Goal: Navigation & Orientation: Find specific page/section

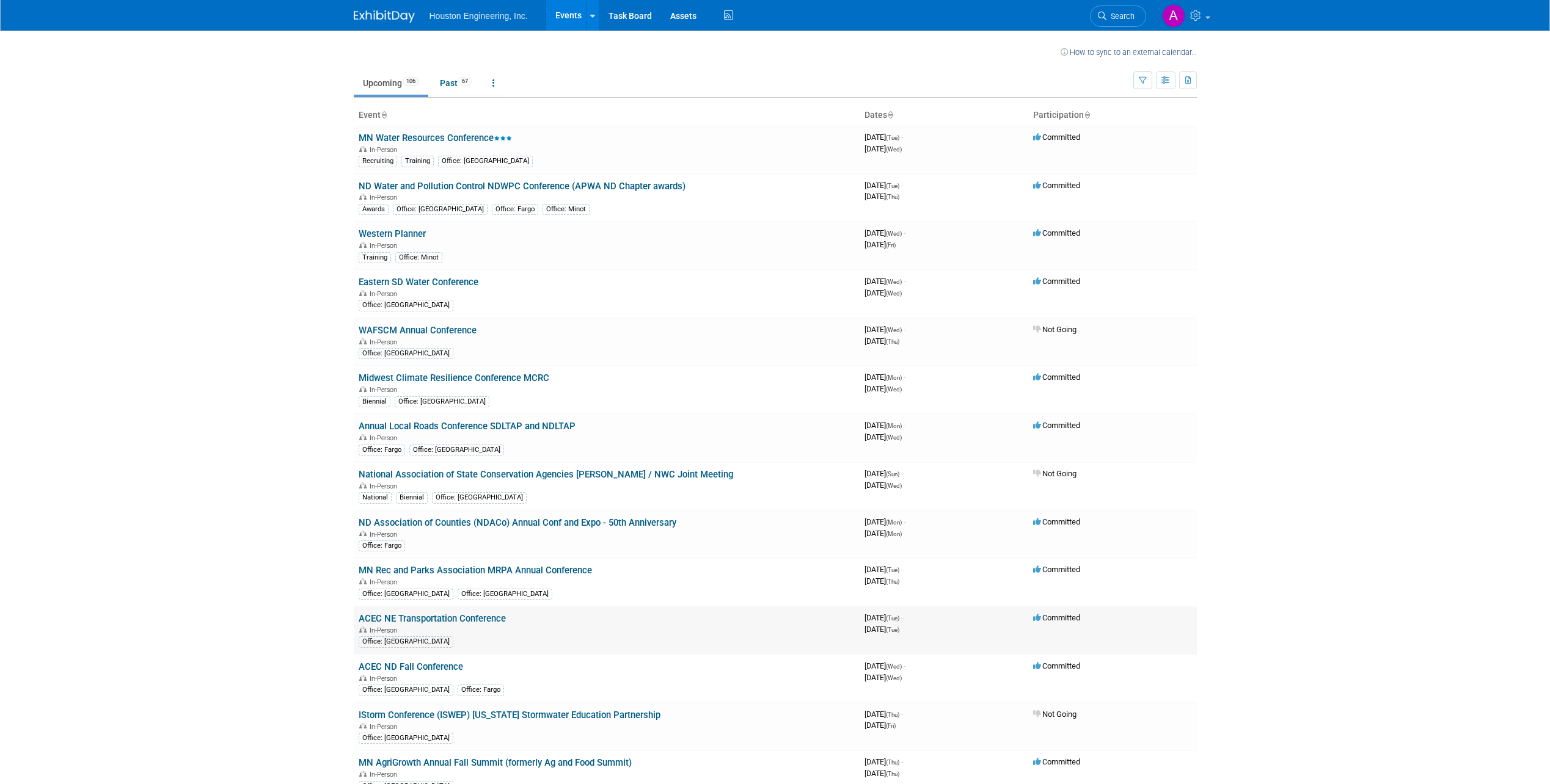
click at [405, 617] on link "ACEC NE Transportation Conference" at bounding box center [432, 618] width 147 height 11
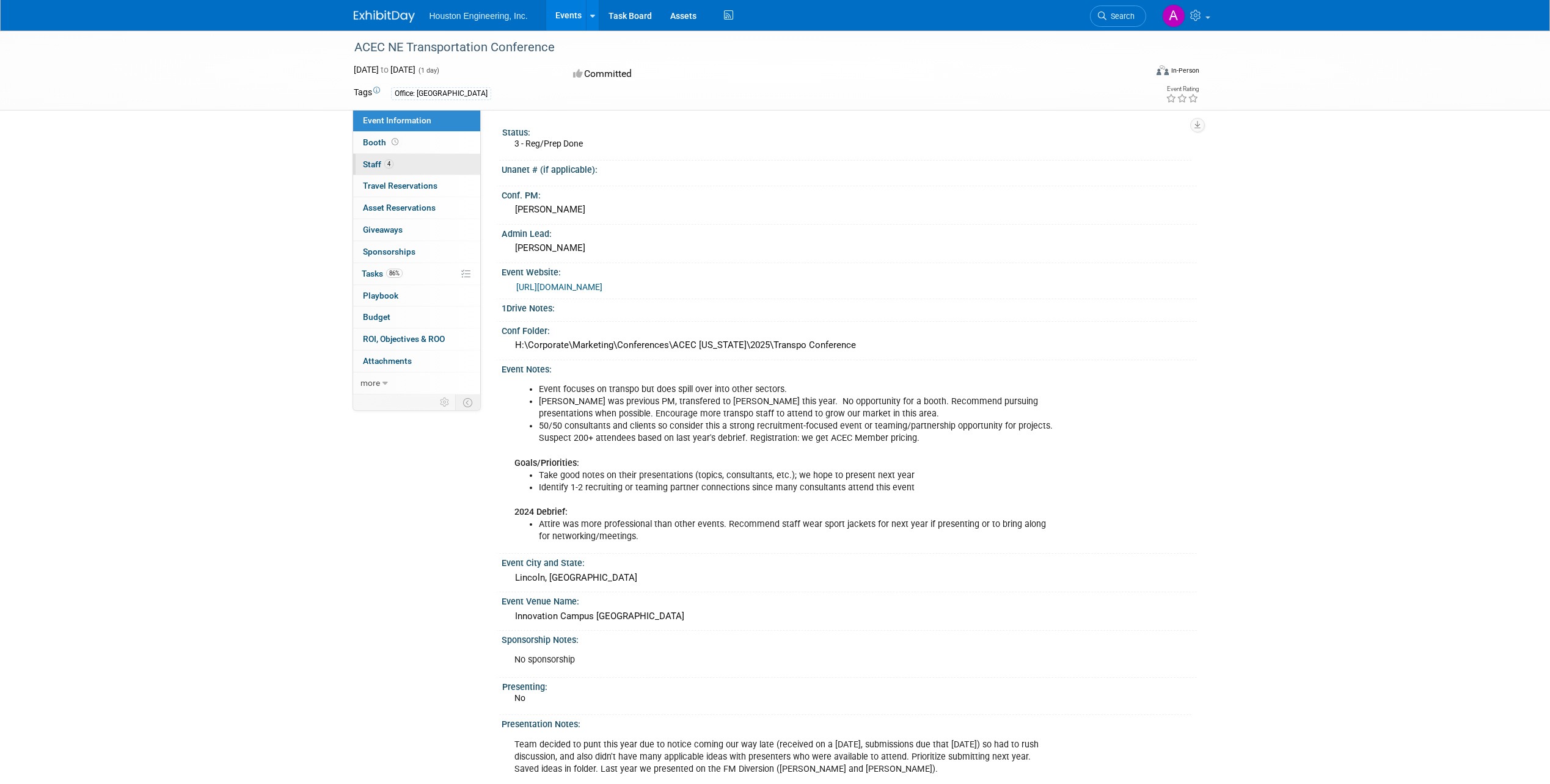
click at [368, 165] on span "Staff 4" at bounding box center [379, 163] width 31 height 9
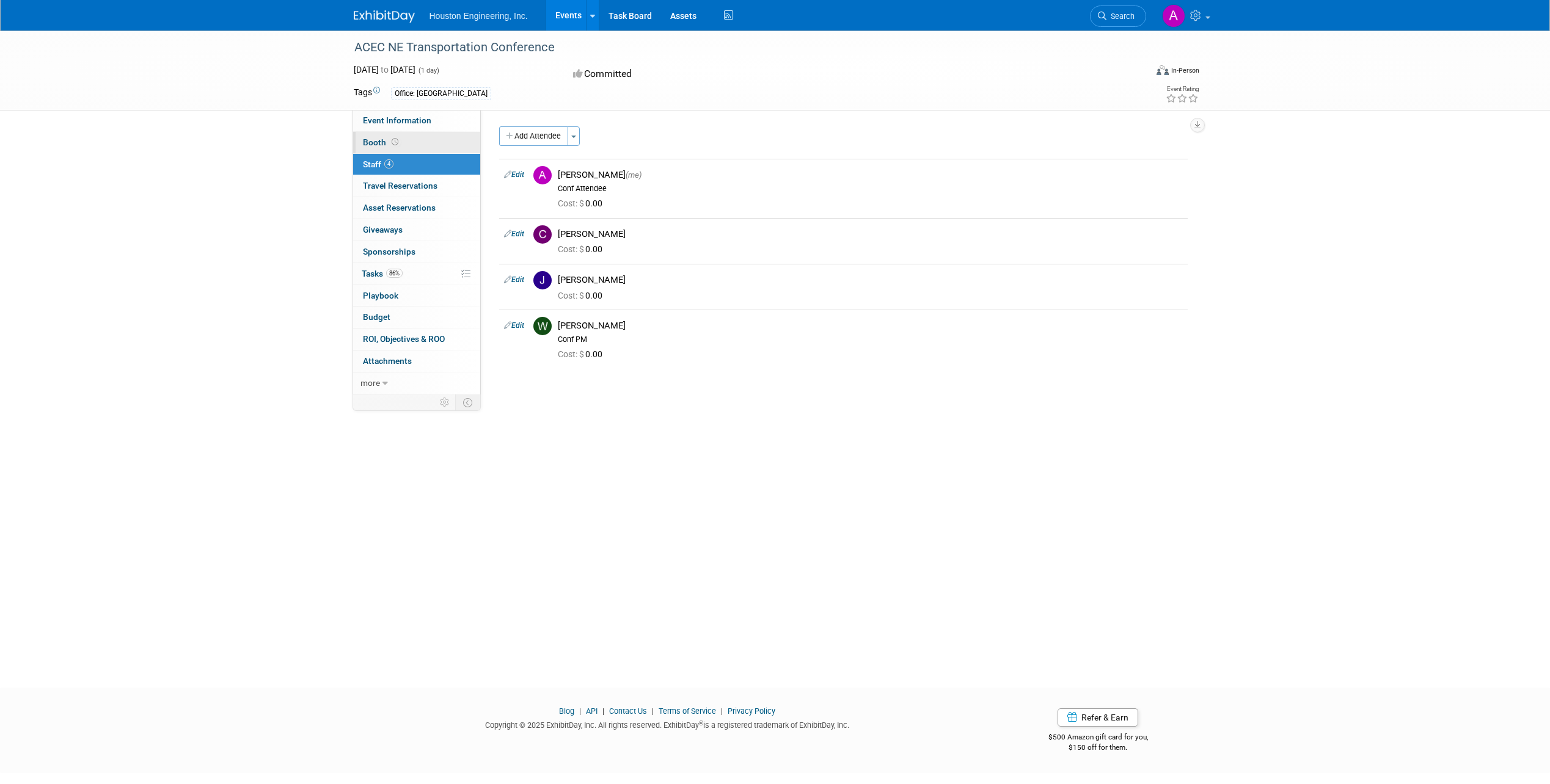
click at [369, 144] on span "Booth" at bounding box center [382, 142] width 38 height 9
select select "No"
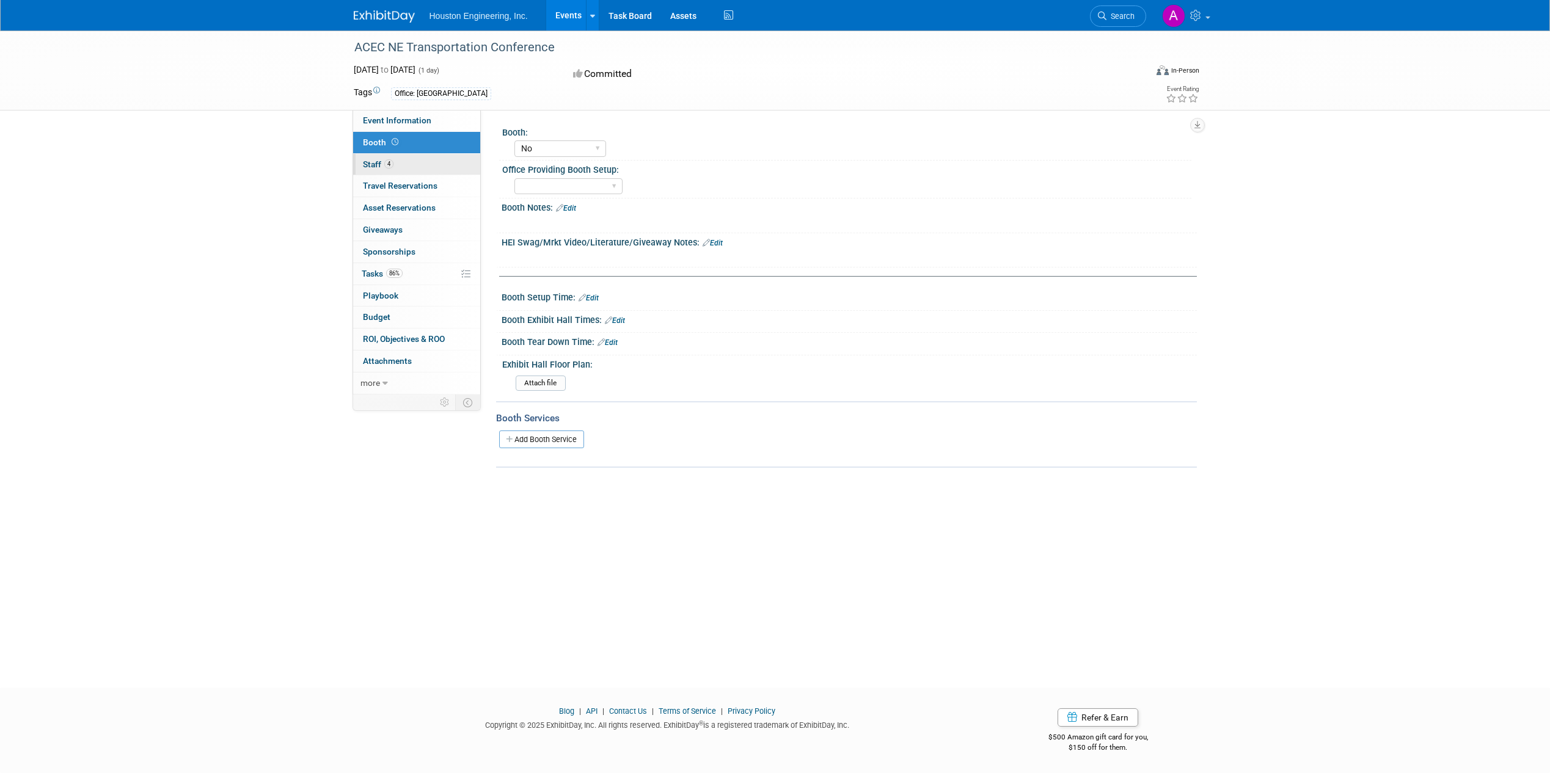
click at [371, 166] on span "Staff 4" at bounding box center [379, 163] width 31 height 9
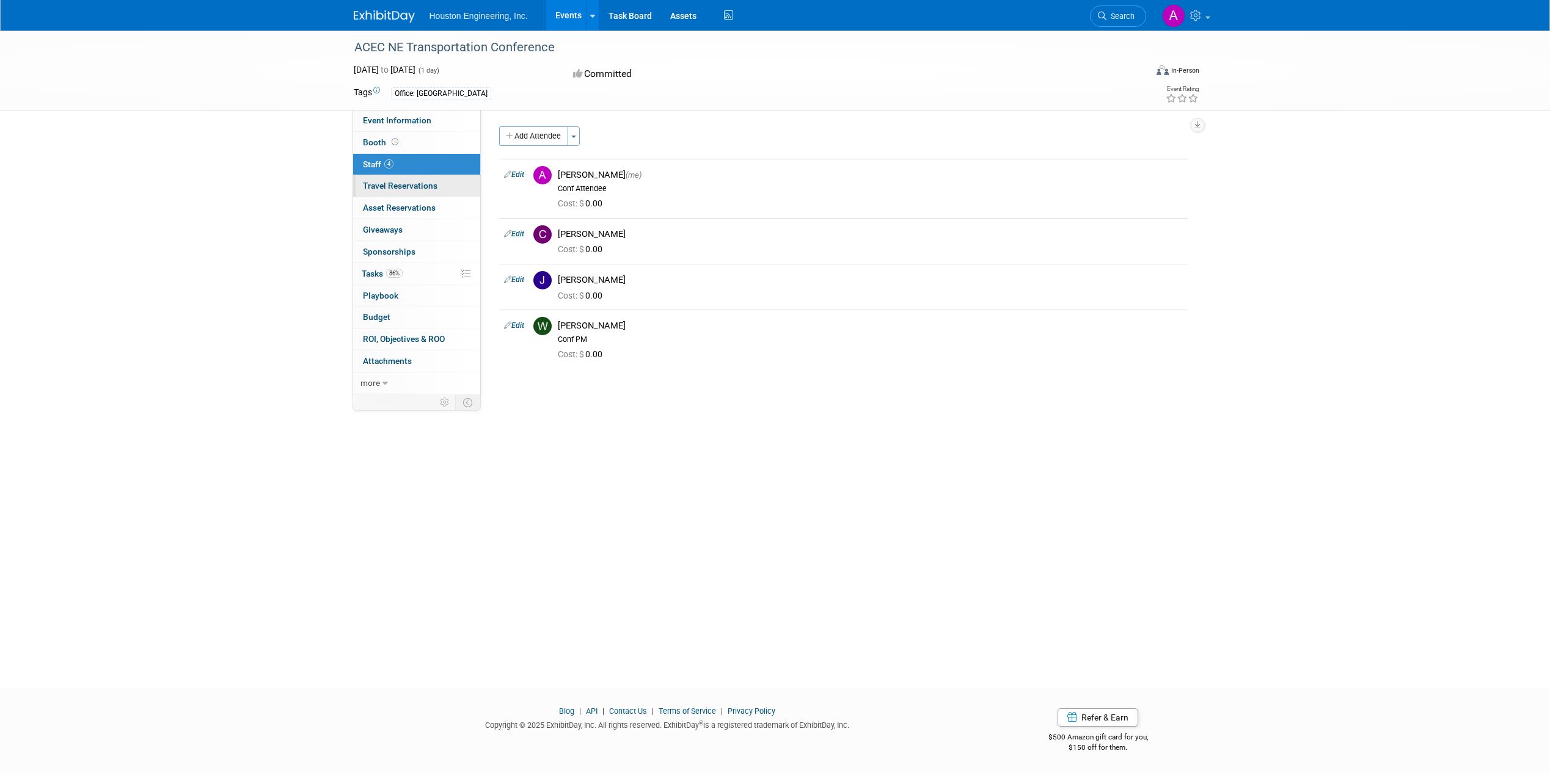
click at [367, 187] on span "Travel Reservations 0" at bounding box center [400, 185] width 75 height 9
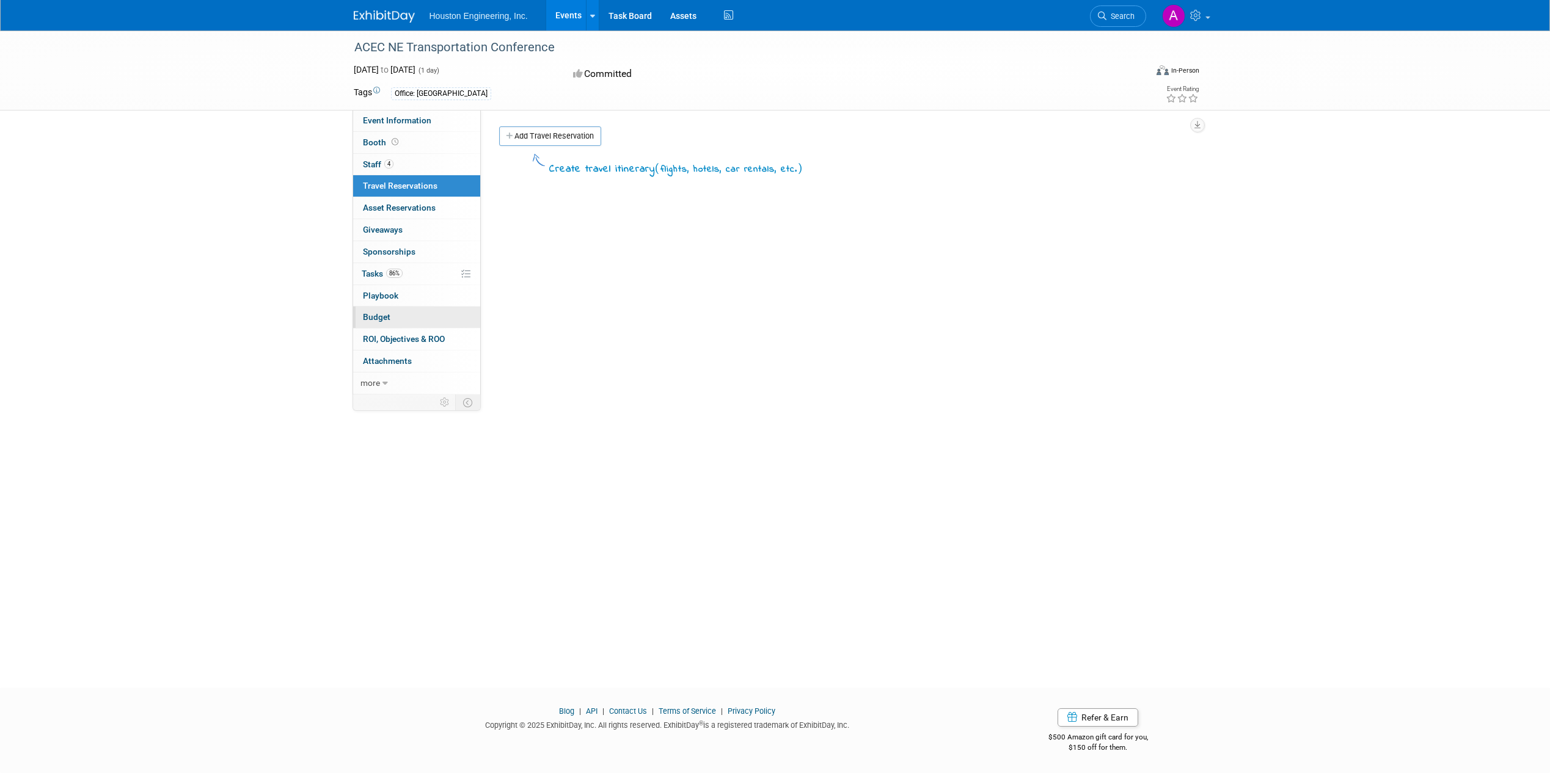
click at [383, 321] on span "Budget" at bounding box center [377, 317] width 27 height 9
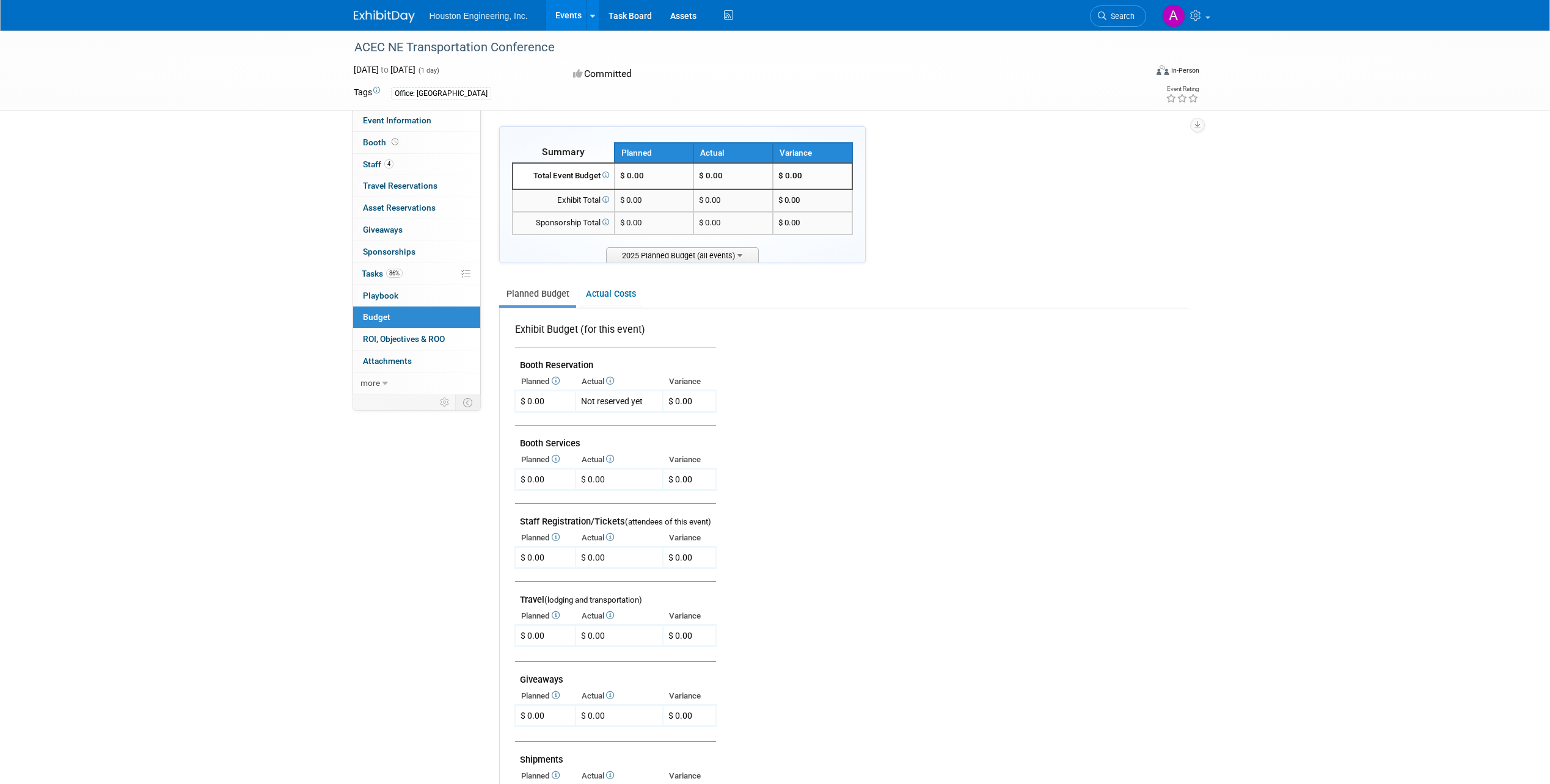
click at [278, 276] on div "ACEC NE Transportation Conference Oct 28, 2025 to Oct 28, 2025 (1 day) Oct 28, …" at bounding box center [775, 553] width 1550 height 1045
click at [581, 75] on icon at bounding box center [578, 74] width 11 height 9
click at [570, 17] on link "Events" at bounding box center [569, 15] width 45 height 31
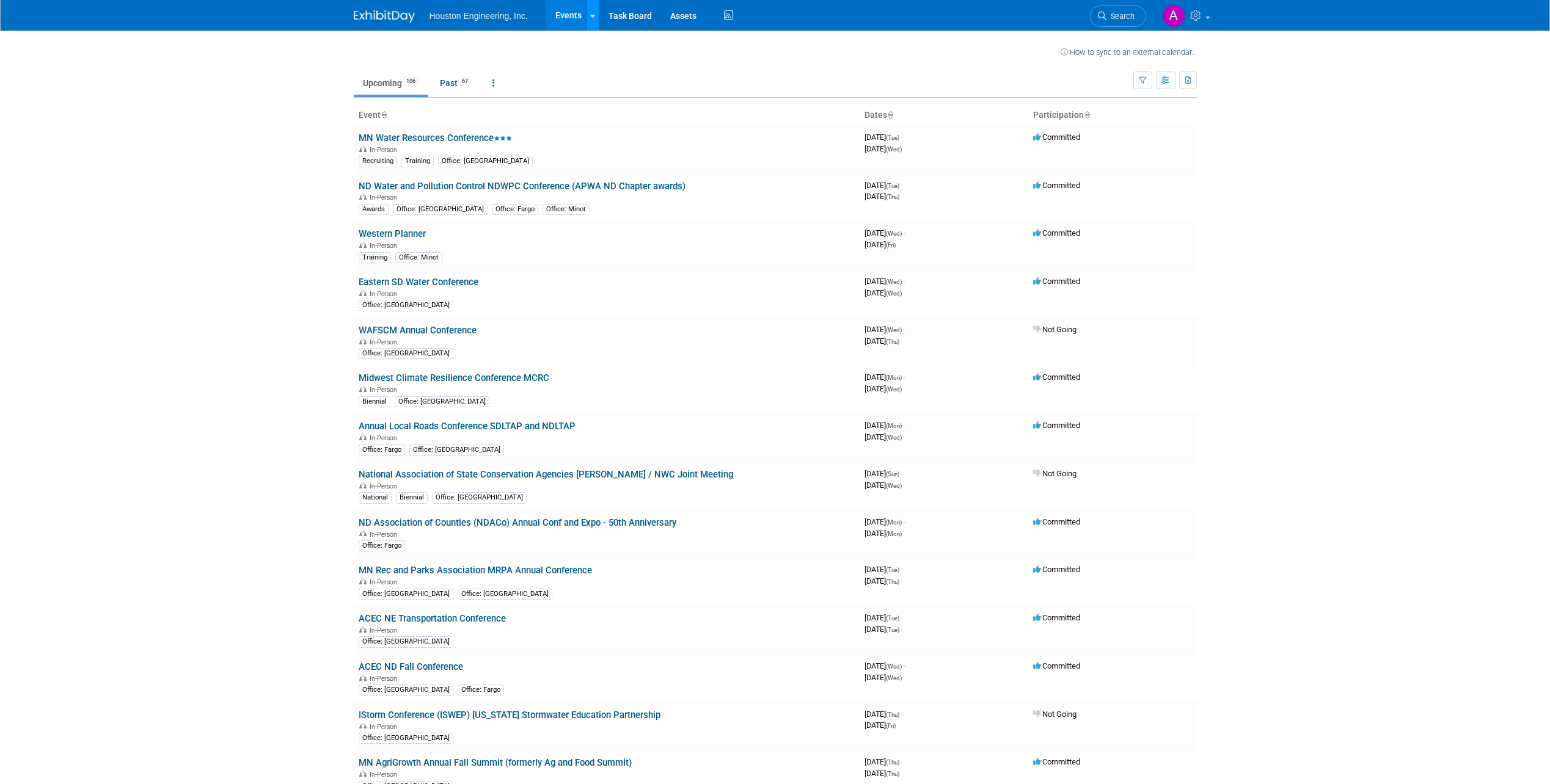
click at [593, 18] on link at bounding box center [592, 15] width 13 height 31
click at [676, 21] on link "Assets" at bounding box center [683, 15] width 45 height 31
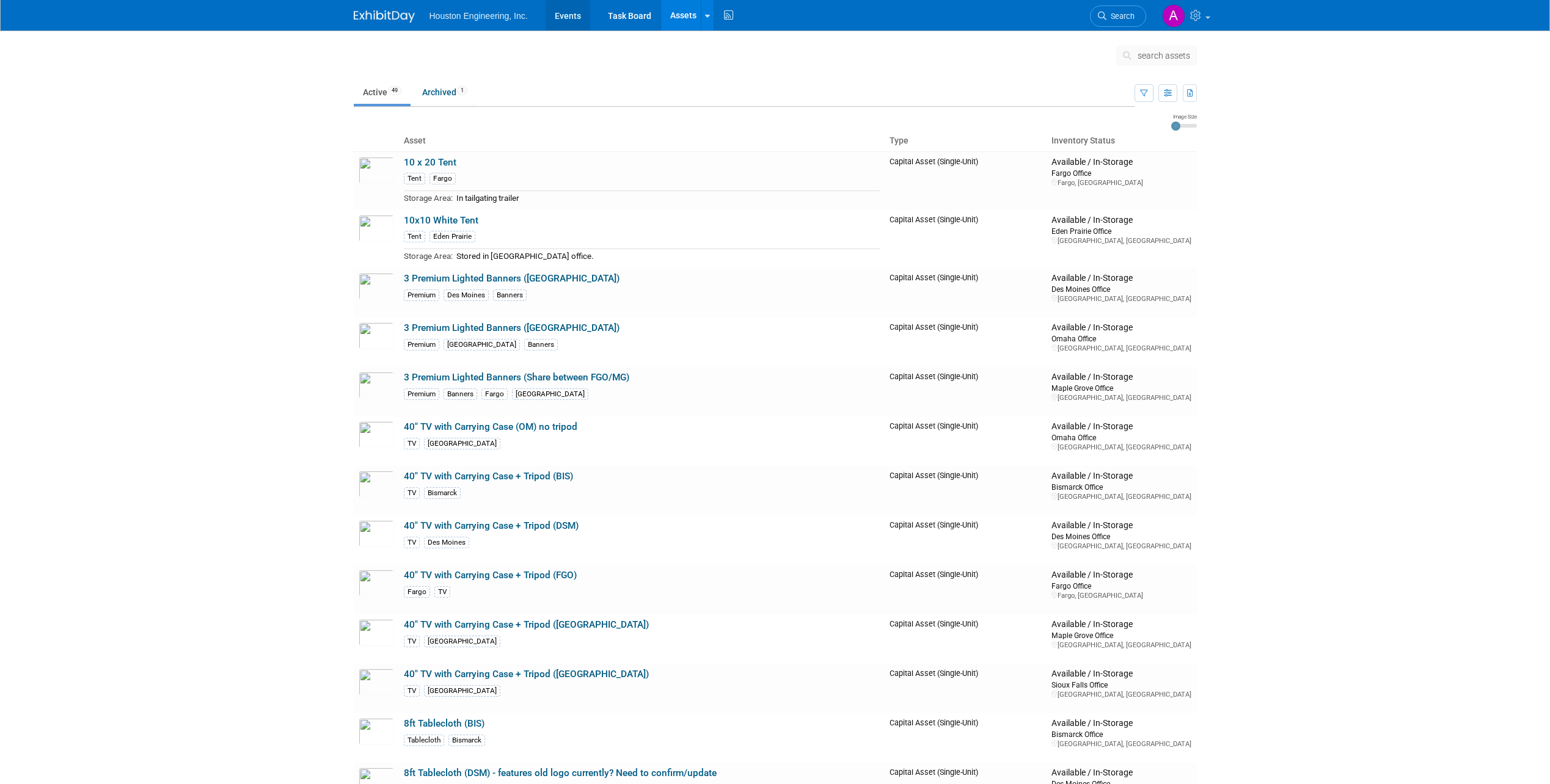
click at [563, 17] on link "Events" at bounding box center [568, 15] width 45 height 31
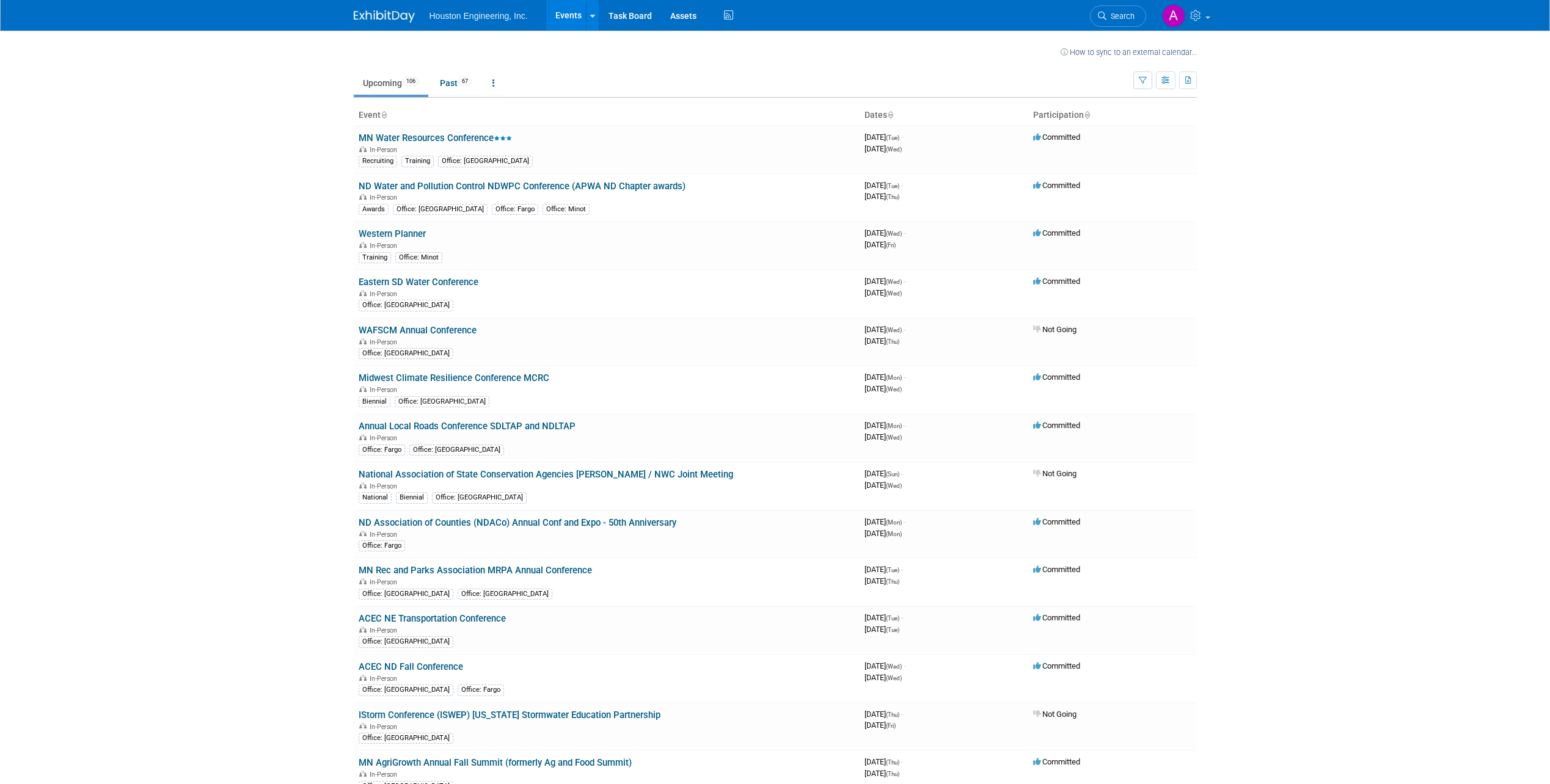
click at [372, 84] on link "Upcoming 106" at bounding box center [390, 82] width 75 height 23
